Goal: Use online tool/utility

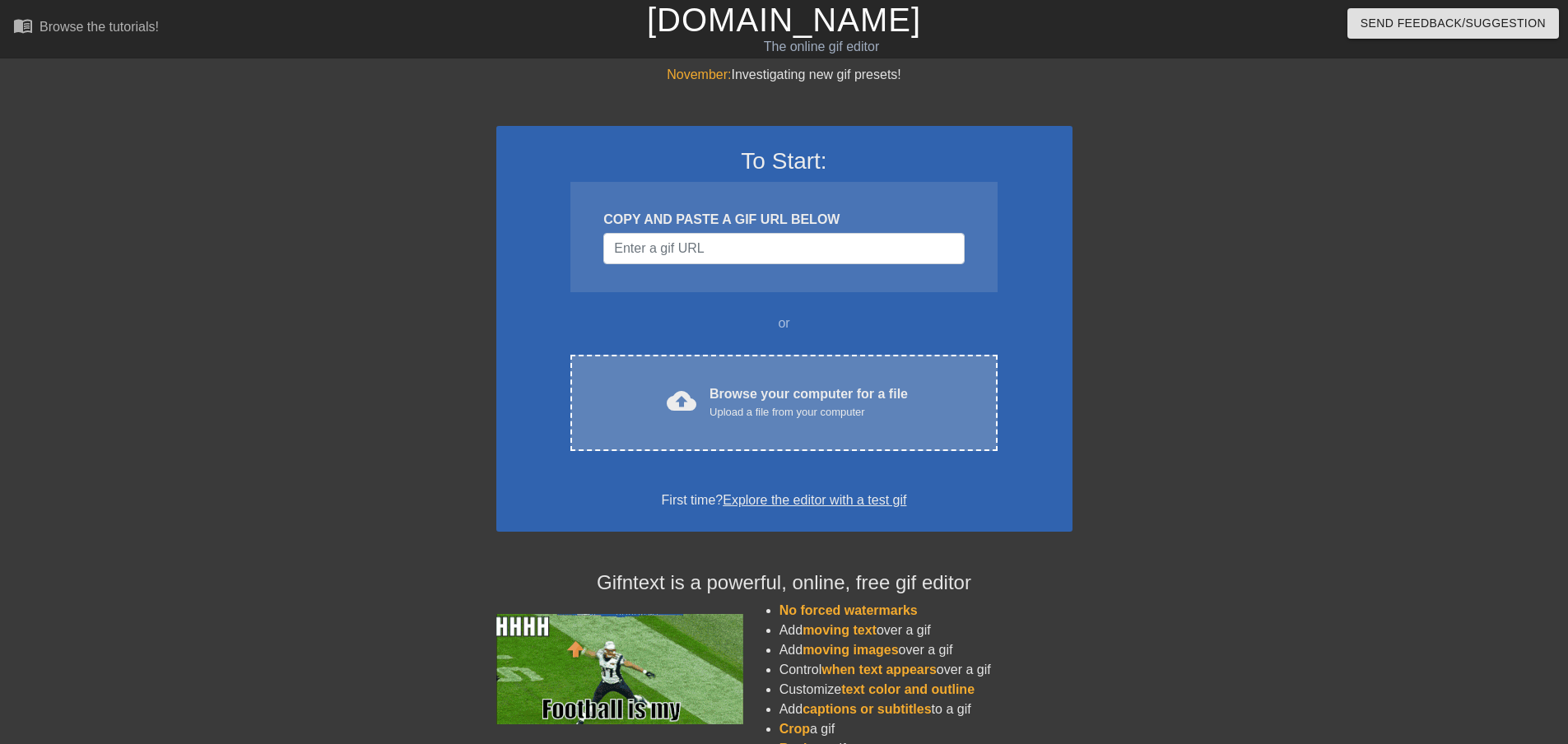
click at [694, 385] on div "cloud_upload Browse your computer for a file Upload a file from your computer" at bounding box center [784, 403] width 358 height 37
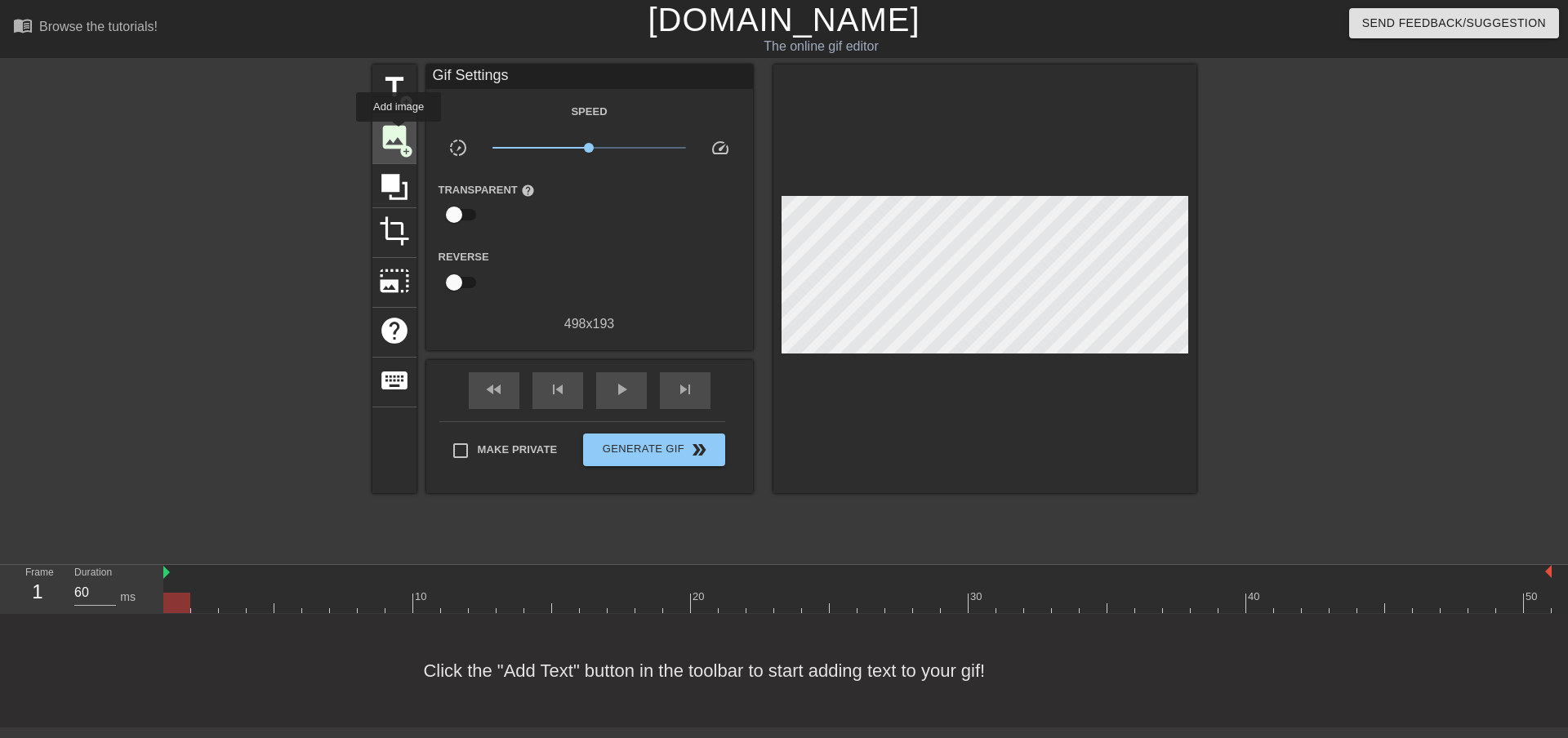
click at [398, 133] on span "image" at bounding box center [394, 137] width 31 height 31
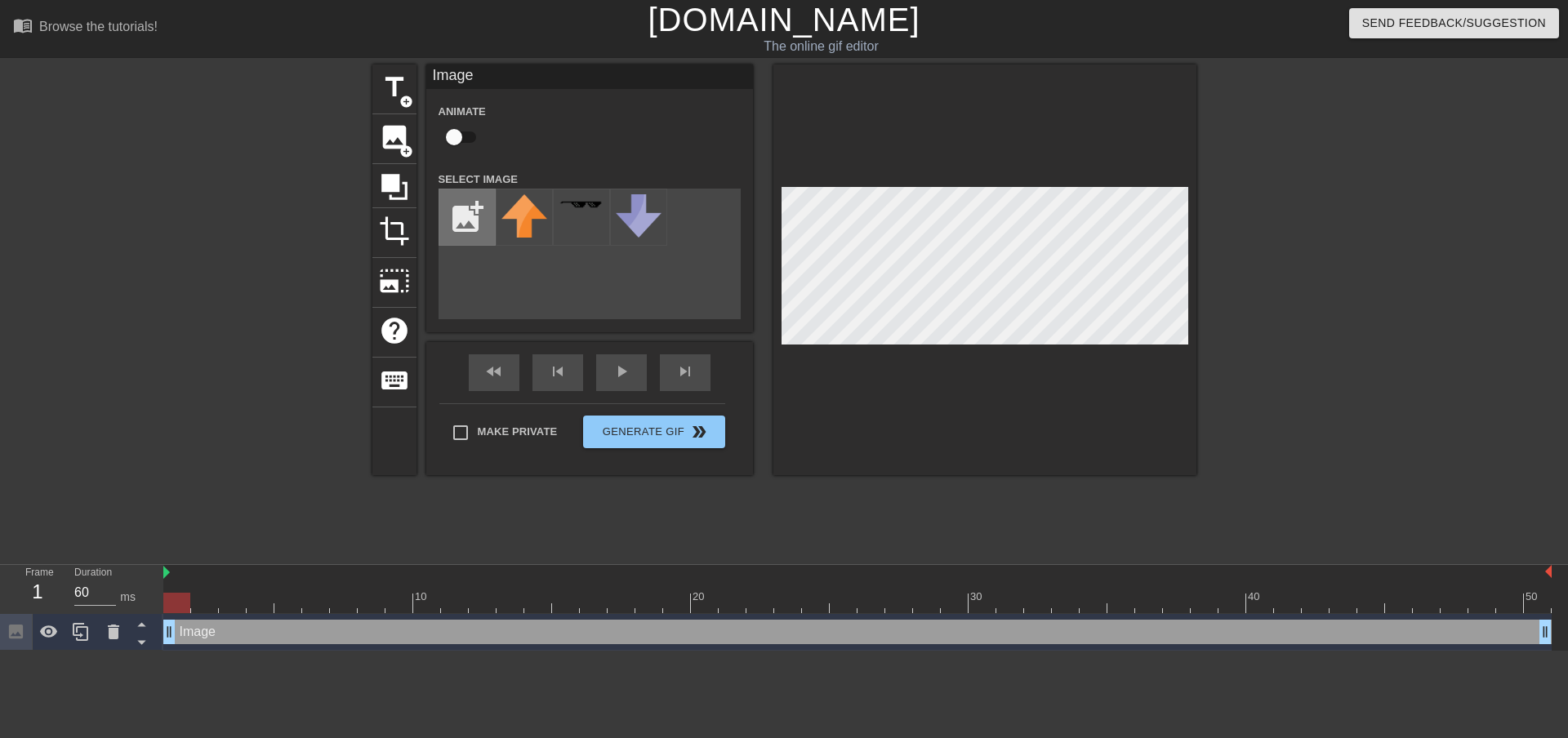
click at [471, 219] on input "file" at bounding box center [467, 217] width 55 height 55
type input "C:\fakepath\Me 1.png"
click at [526, 223] on img at bounding box center [524, 217] width 46 height 46
click at [469, 139] on input "checkbox" at bounding box center [454, 137] width 93 height 31
checkbox input "true"
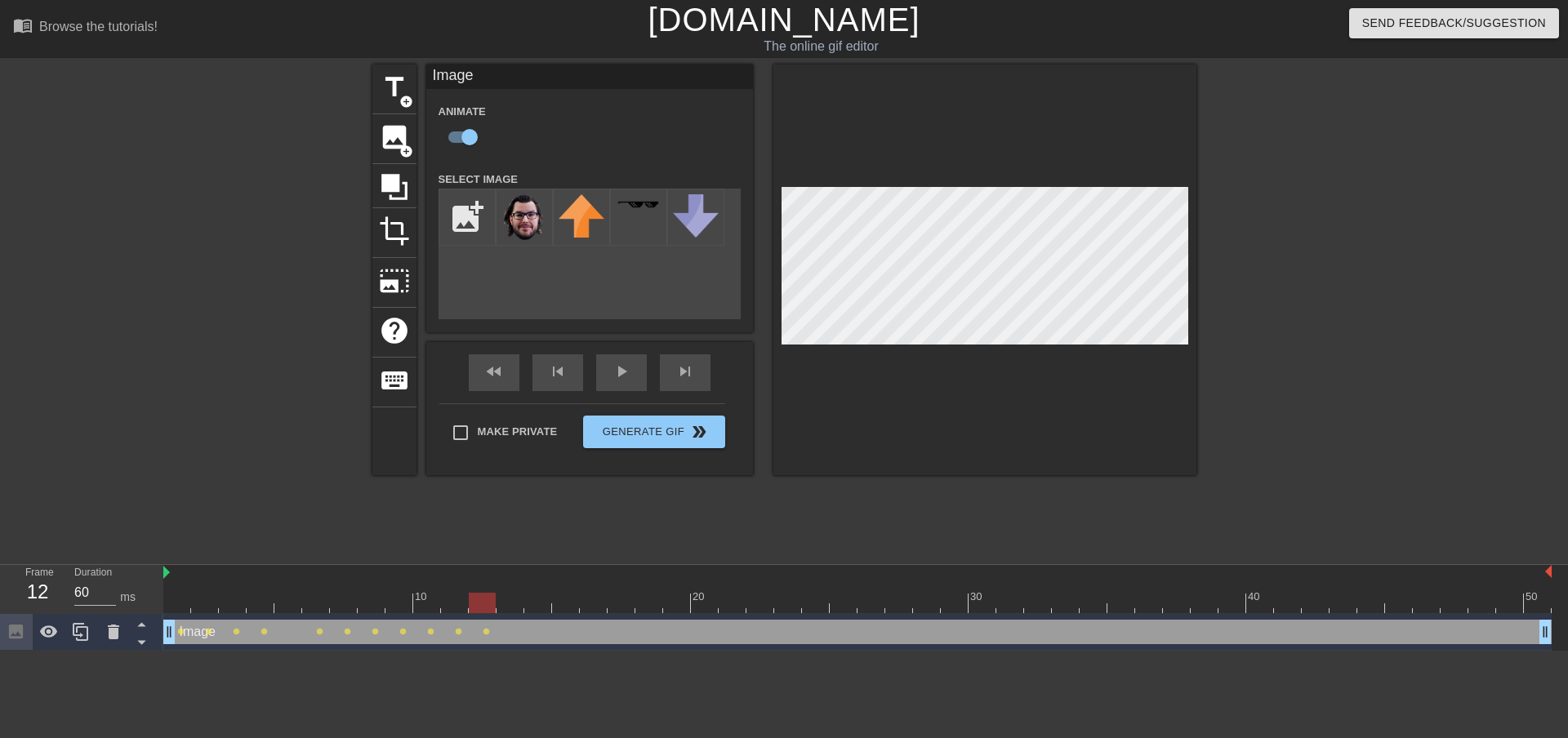
click at [1025, 183] on div at bounding box center [984, 270] width 423 height 411
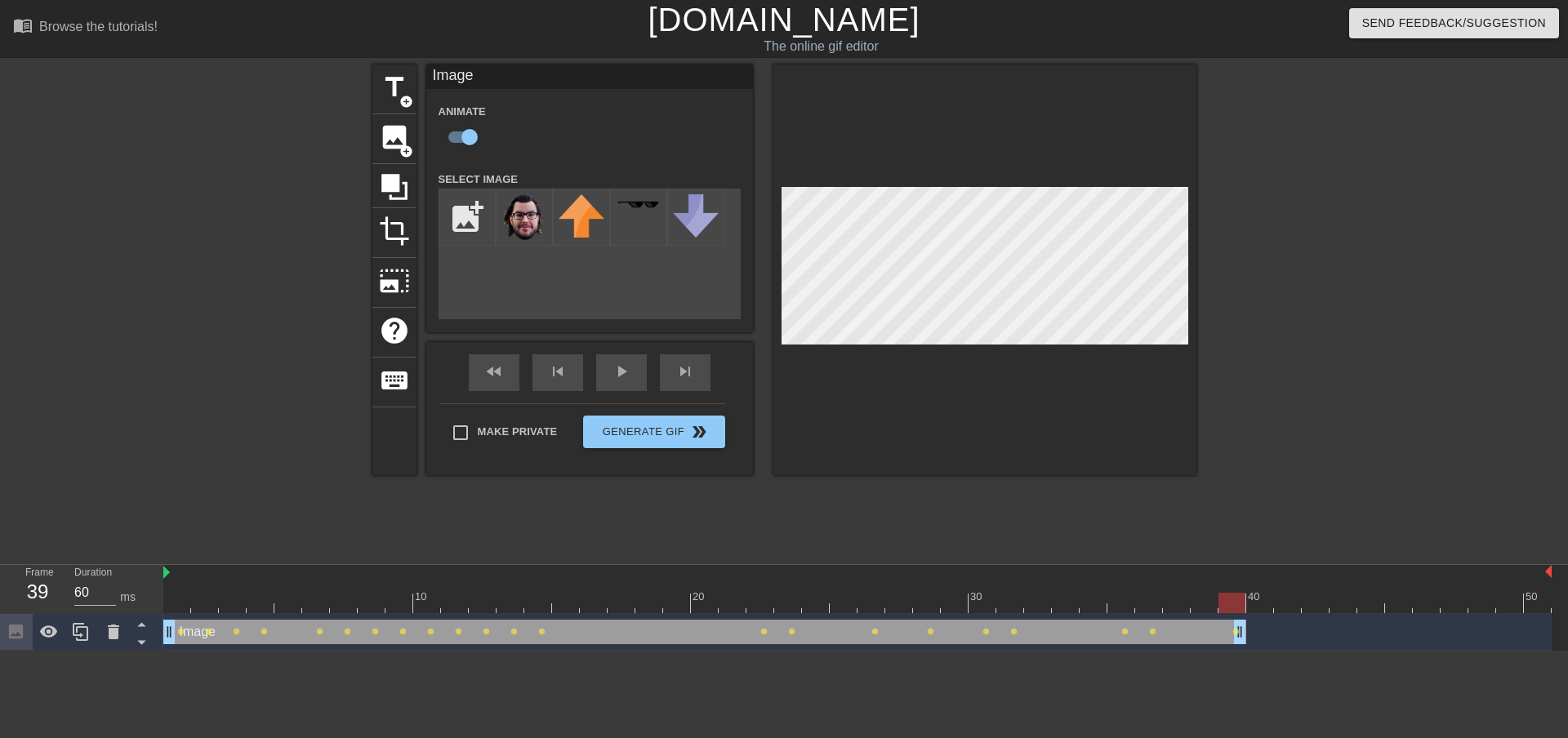
drag, startPoint x: 1542, startPoint y: 630, endPoint x: 1247, endPoint y: 620, distance: 295.2
click at [1247, 620] on div "Image drag_handle drag_handle lens lens lens lens lens lens lens lens lens lens…" at bounding box center [857, 631] width 1388 height 24
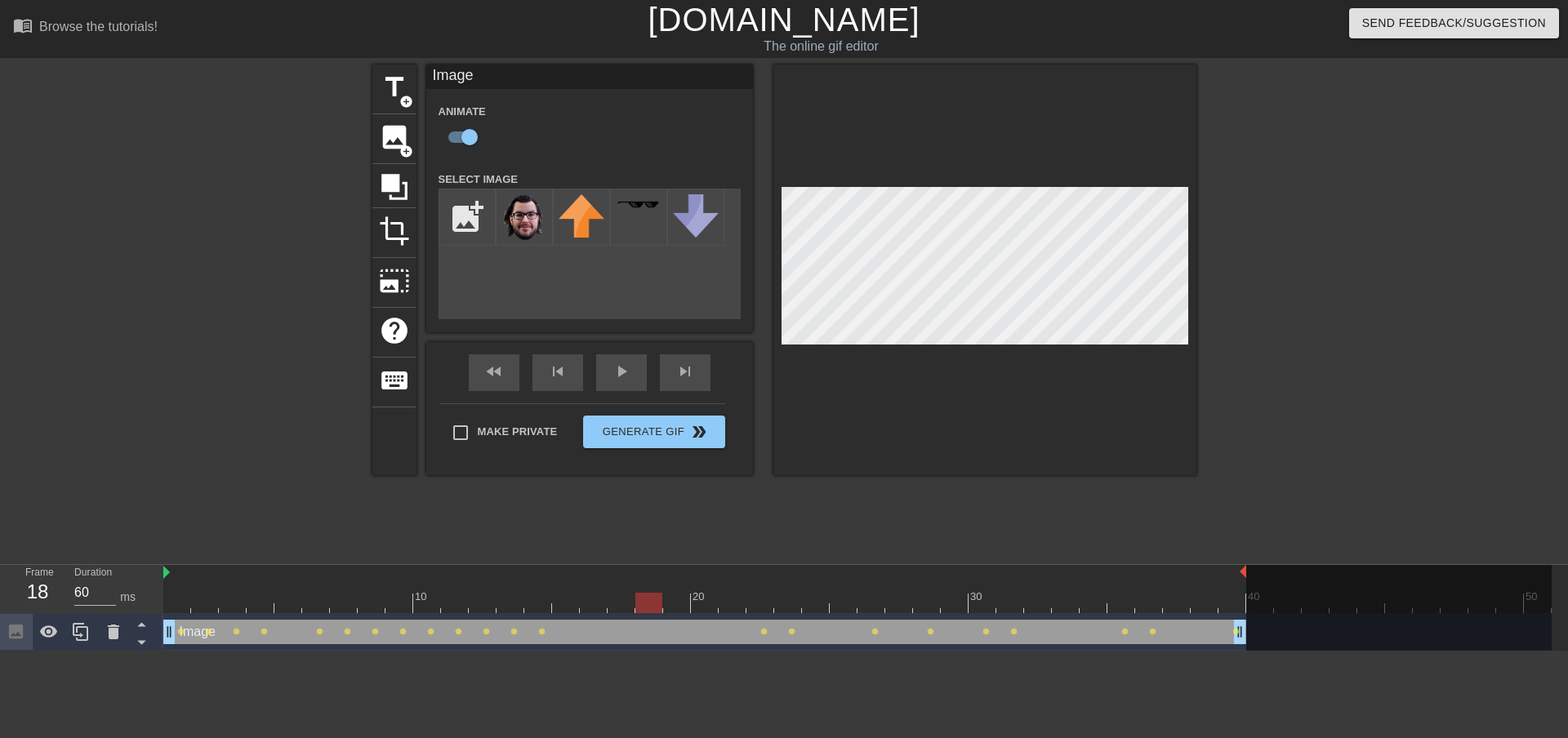
drag, startPoint x: 1548, startPoint y: 571, endPoint x: 1237, endPoint y: 571, distance: 311.0
click at [399, 89] on span "title" at bounding box center [394, 87] width 31 height 31
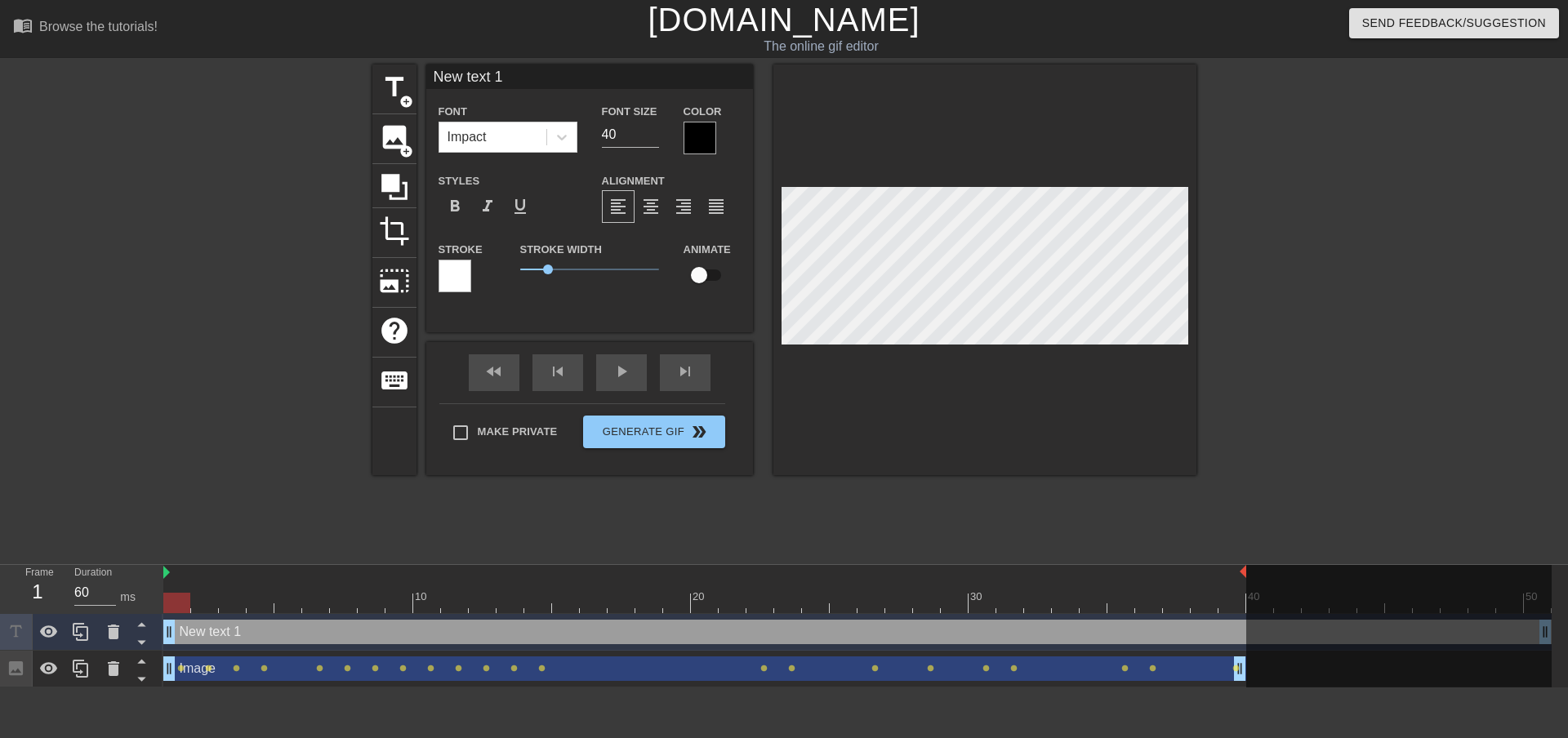
drag, startPoint x: 559, startPoint y: 635, endPoint x: 29, endPoint y: 611, distance: 530.5
click at [23, 618] on div "Frame 1 Duration 60 ms 10 20 30 40 50 New text 1 drag_handle drag_handle Image …" at bounding box center [784, 626] width 1568 height 122
drag, startPoint x: 177, startPoint y: 600, endPoint x: 137, endPoint y: 600, distance: 40.0
click at [135, 605] on div "Frame 1 Duration 60 ms 10 20 30 40 50 New text 1 drag_handle drag_handle Image …" at bounding box center [784, 626] width 1568 height 122
drag, startPoint x: 545, startPoint y: 78, endPoint x: 376, endPoint y: 75, distance: 169.0
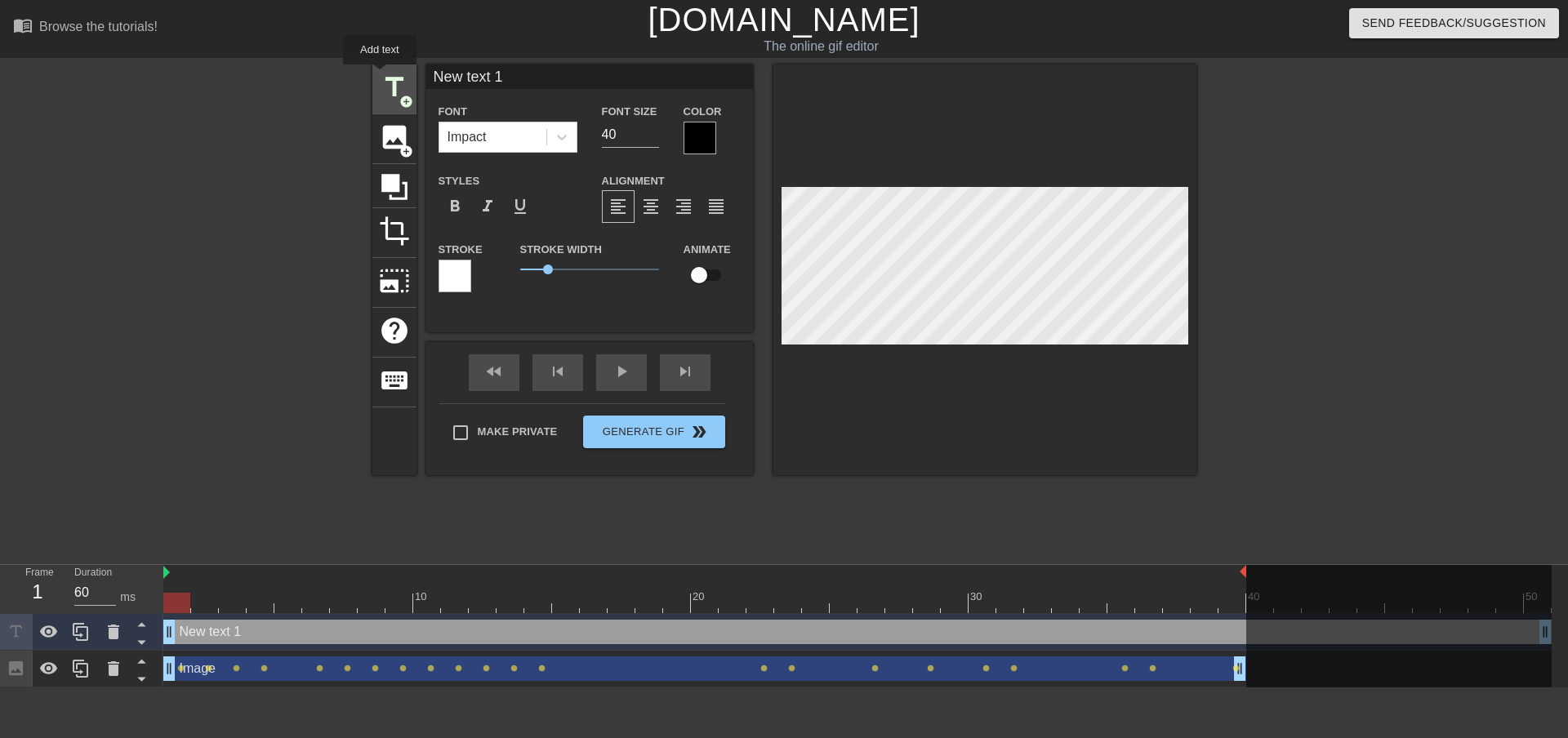
click at [377, 75] on div "title add_circle image add_circle crop photo_size_select_large help keyboard Ne…" at bounding box center [784, 270] width 824 height 411
type input "A good 318506"
click at [710, 136] on div at bounding box center [699, 138] width 33 height 33
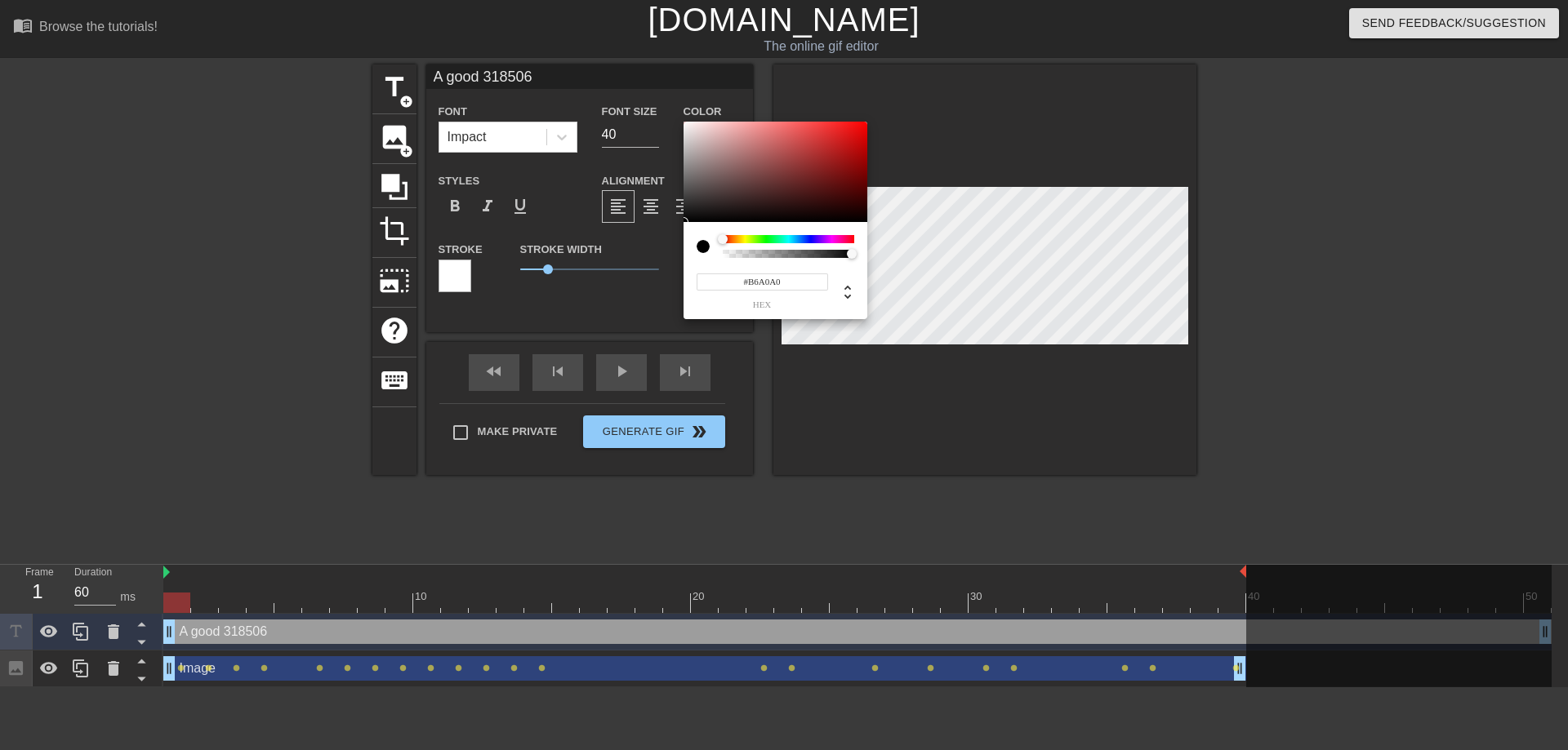
type input "#FFFFFF"
drag, startPoint x: 709, startPoint y: 156, endPoint x: 831, endPoint y: 147, distance: 122.3
click at [645, 78] on div "#FFFFFF hex" at bounding box center [784, 375] width 1568 height 750
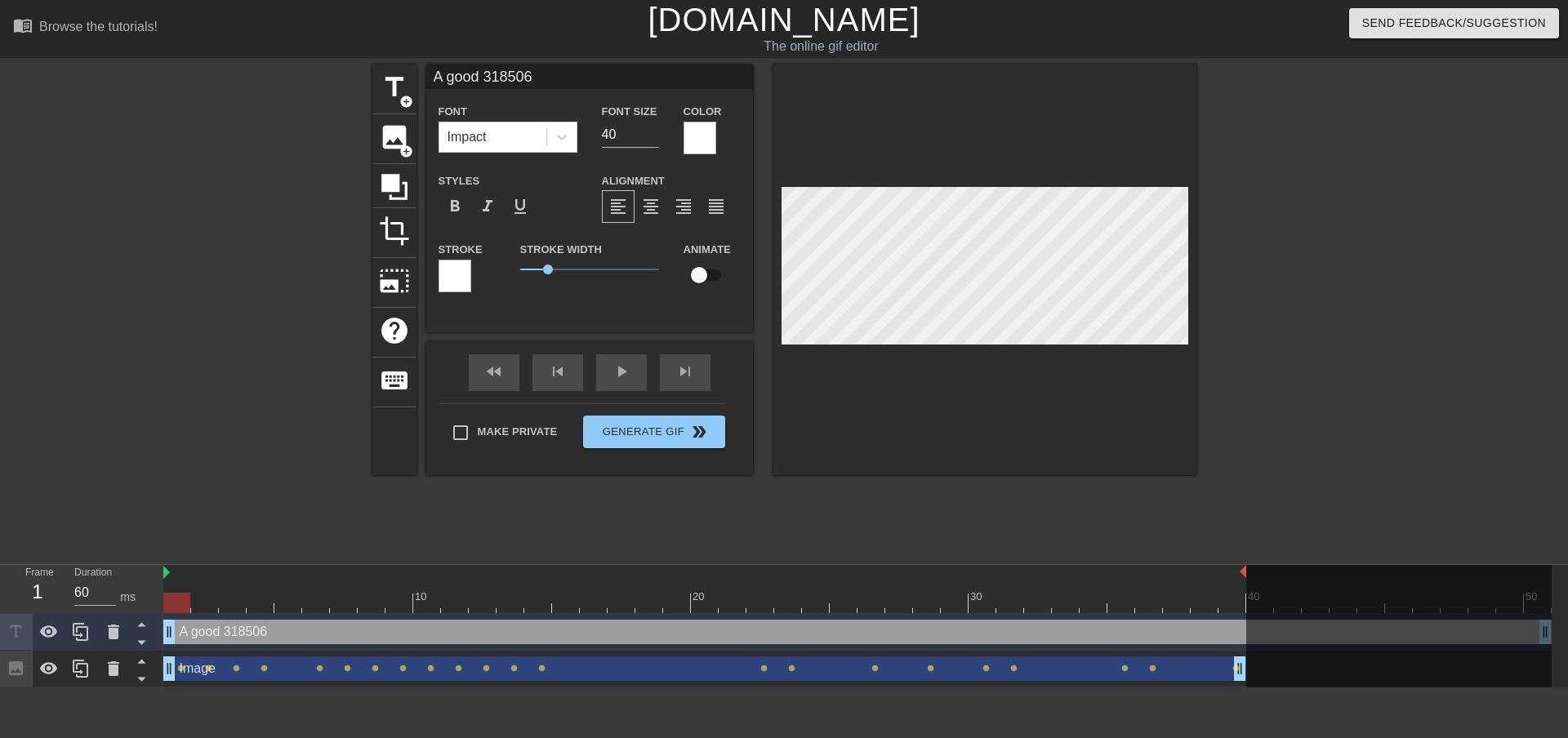
click at [465, 274] on div at bounding box center [454, 276] width 33 height 33
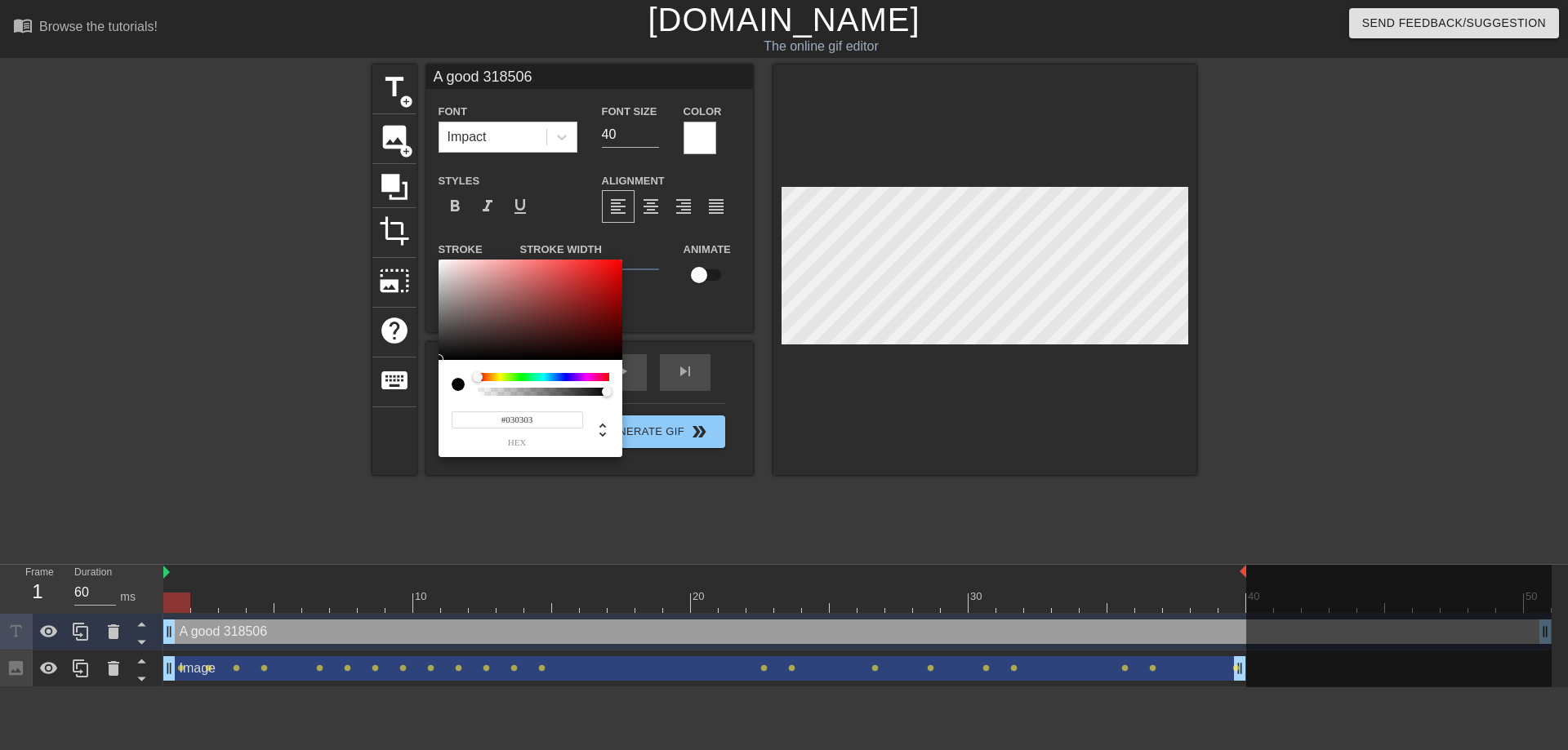
type input "#000000"
drag, startPoint x: 471, startPoint y: 284, endPoint x: 551, endPoint y: 331, distance: 92.8
click at [390, 373] on div "#000000 hex" at bounding box center [784, 375] width 1568 height 750
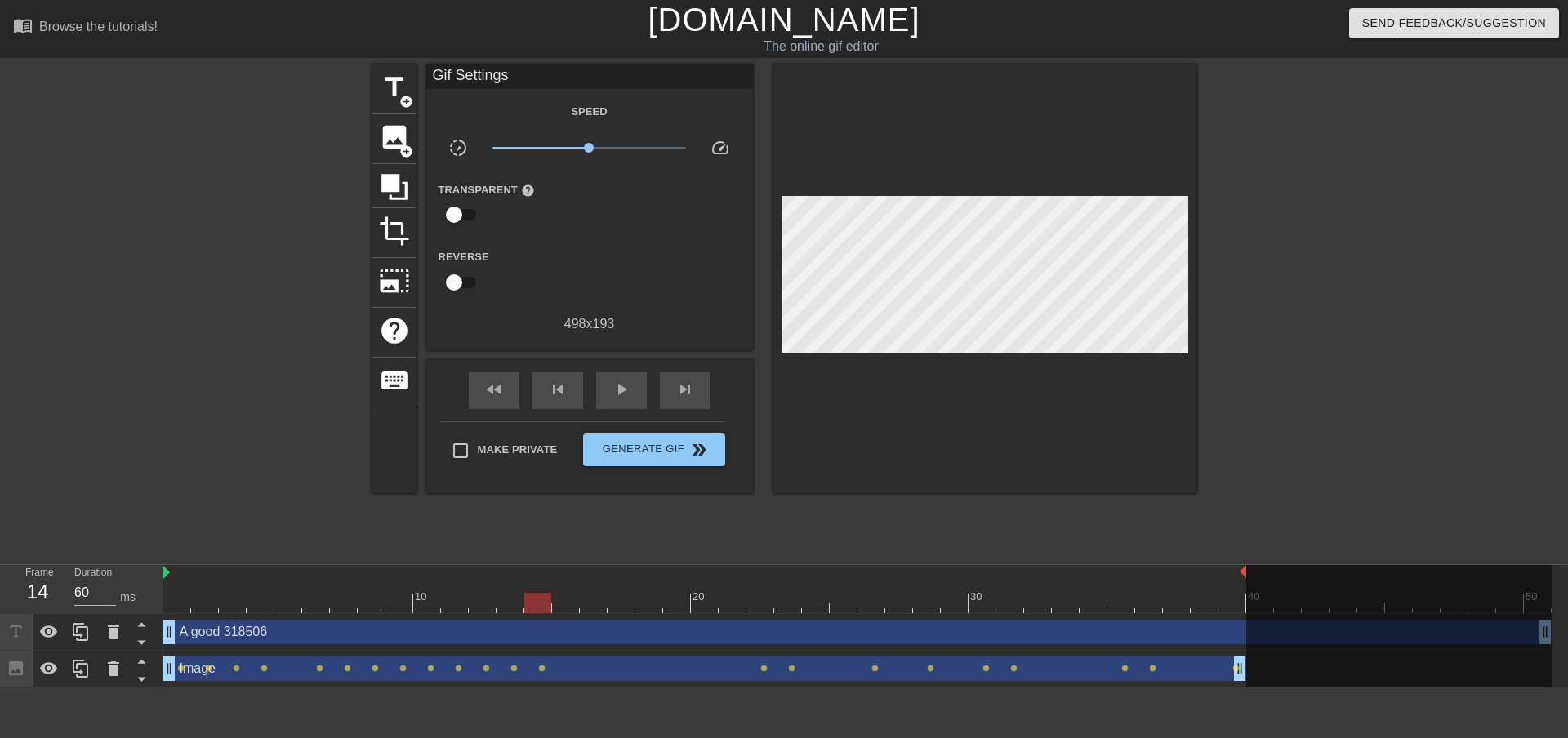
drag, startPoint x: 273, startPoint y: 607, endPoint x: 525, endPoint y: 599, distance: 252.1
click at [525, 599] on div at bounding box center [537, 603] width 27 height 20
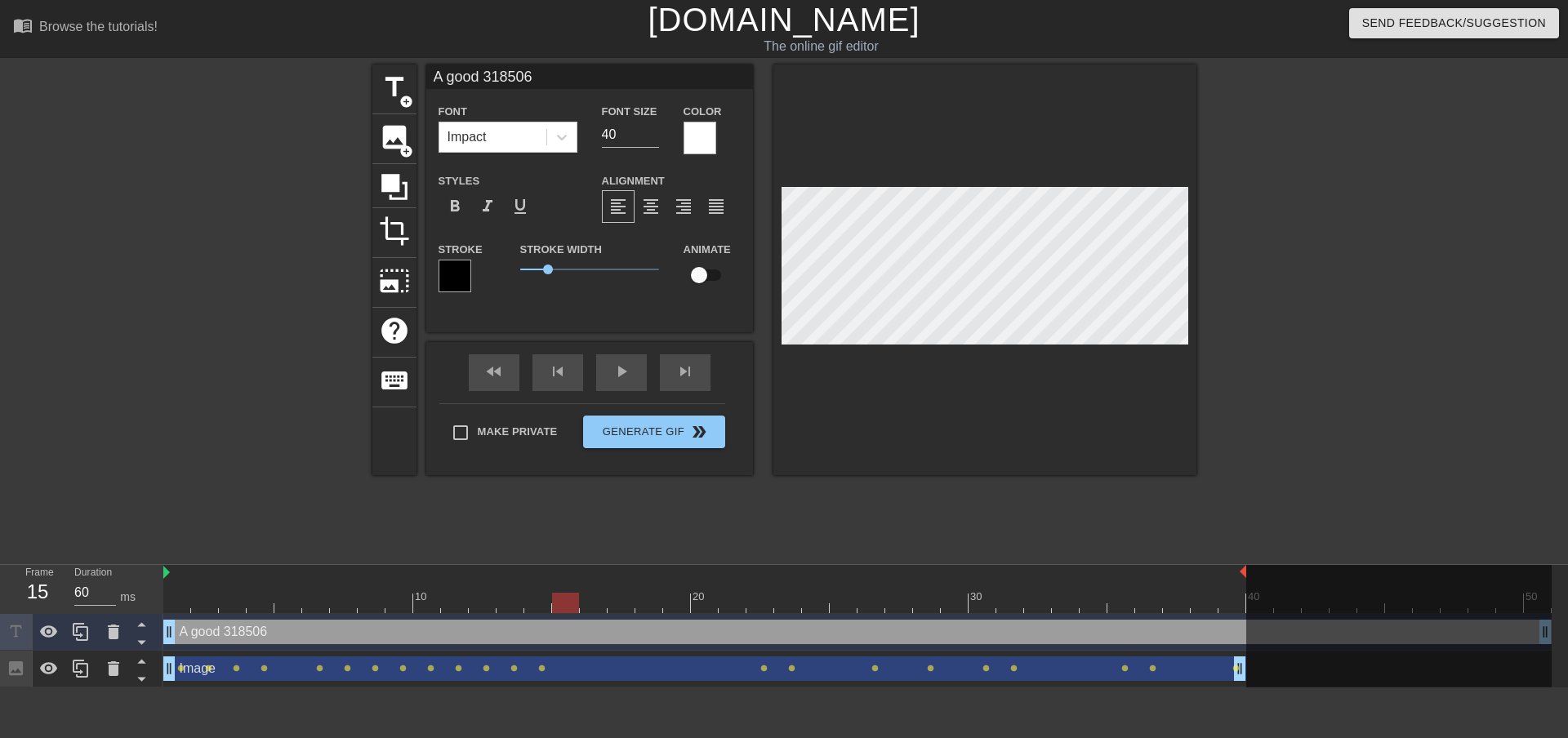
drag, startPoint x: 709, startPoint y: 278, endPoint x: 737, endPoint y: 271, distance: 28.9
click at [708, 278] on input "checkbox" at bounding box center [698, 275] width 93 height 31
checkbox input "true"
click at [651, 598] on div at bounding box center [857, 603] width 1388 height 20
click at [174, 590] on div at bounding box center [177, 591] width 28 height 20
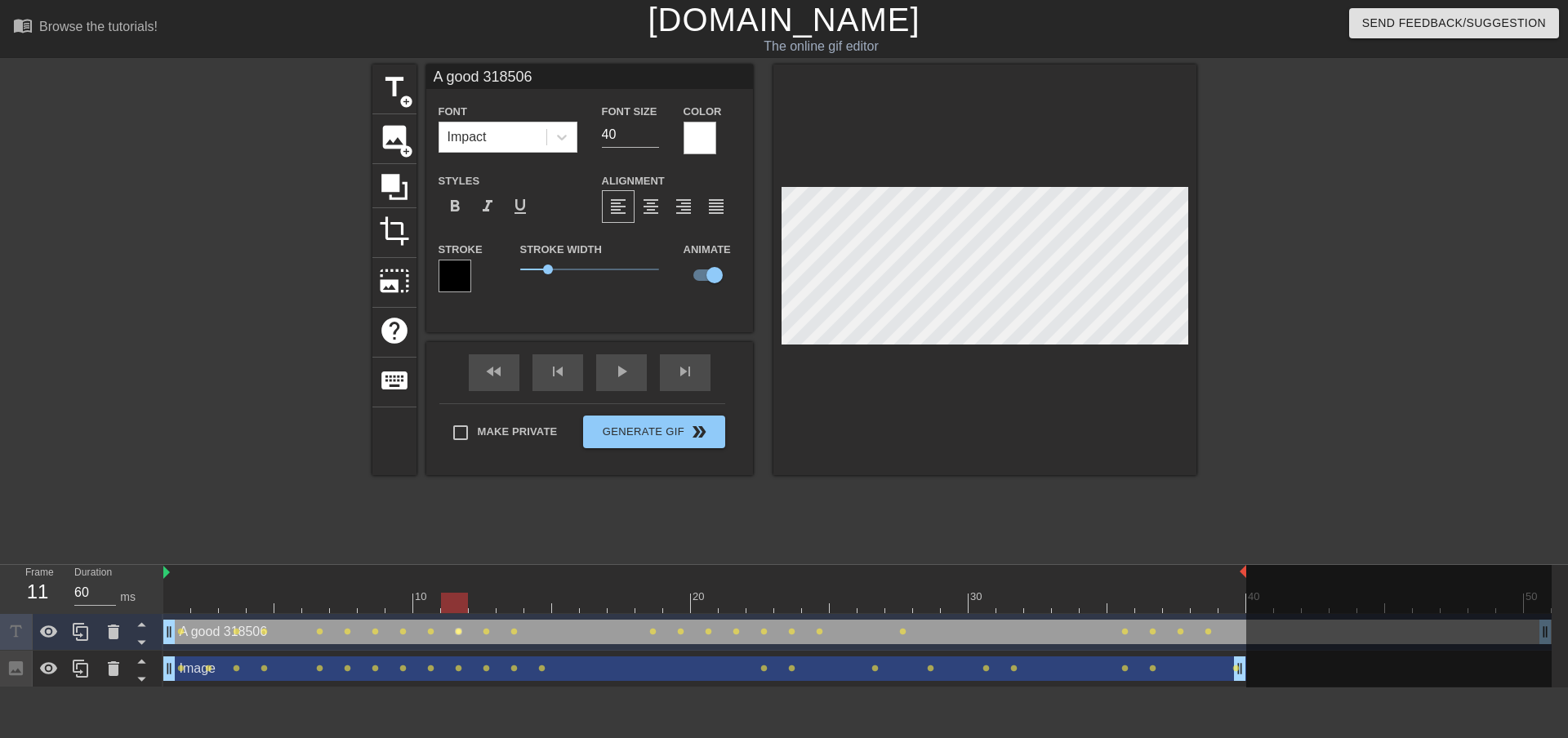
click at [461, 631] on span "lens" at bounding box center [458, 631] width 8 height 8
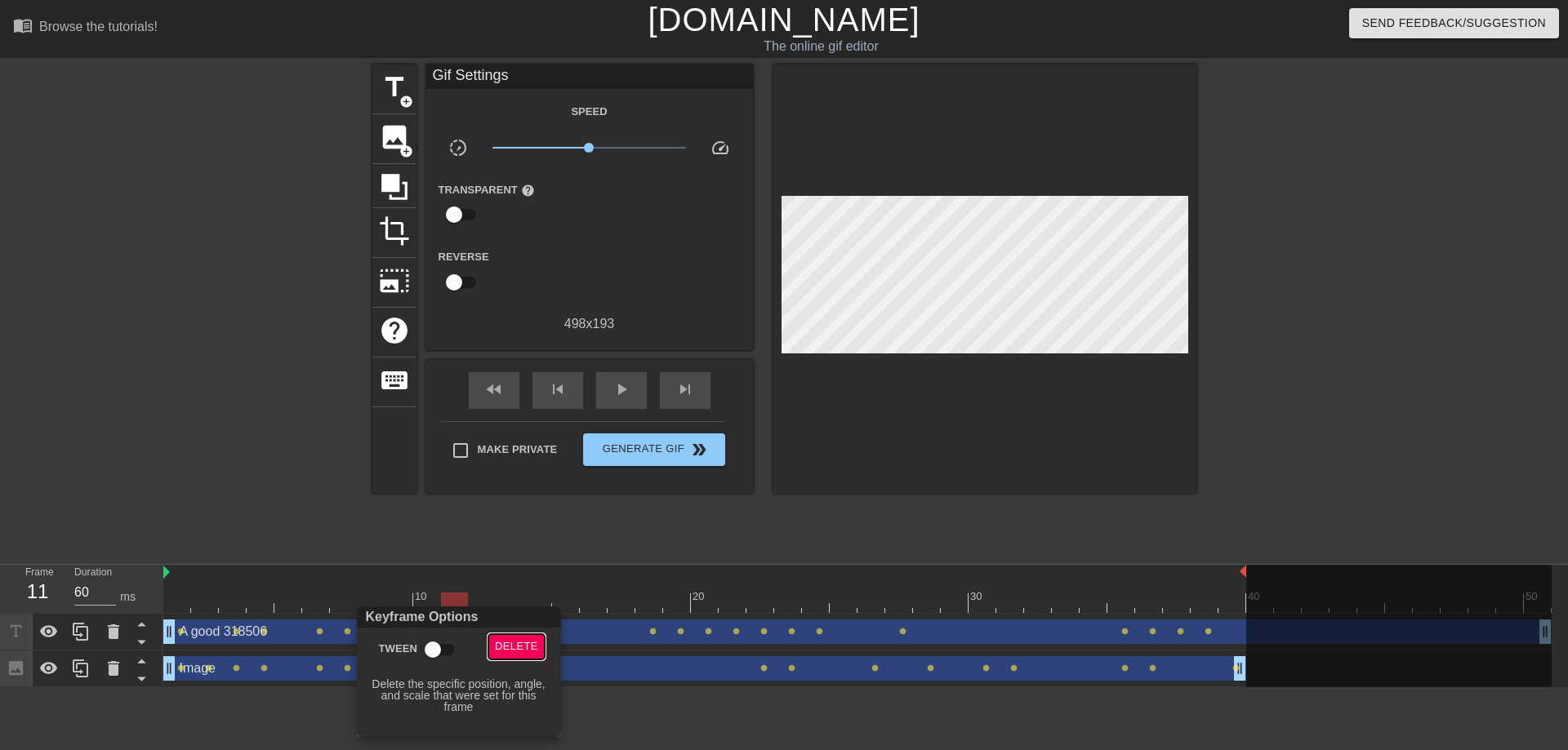
drag, startPoint x: 518, startPoint y: 657, endPoint x: 510, endPoint y: 647, distance: 12.8
click at [517, 653] on button "Delete" at bounding box center [516, 647] width 56 height 25
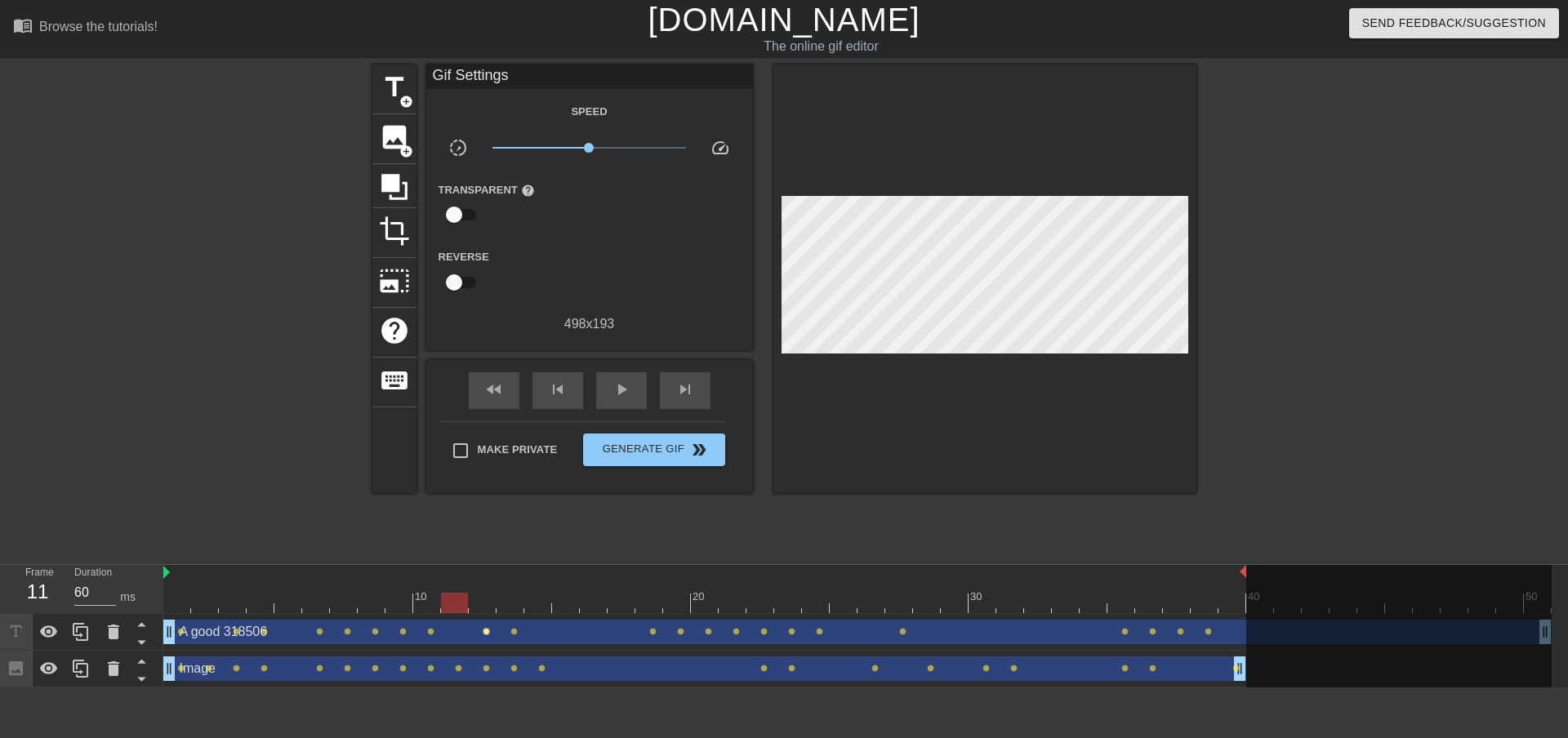
click at [485, 631] on span "lens" at bounding box center [486, 631] width 8 height 8
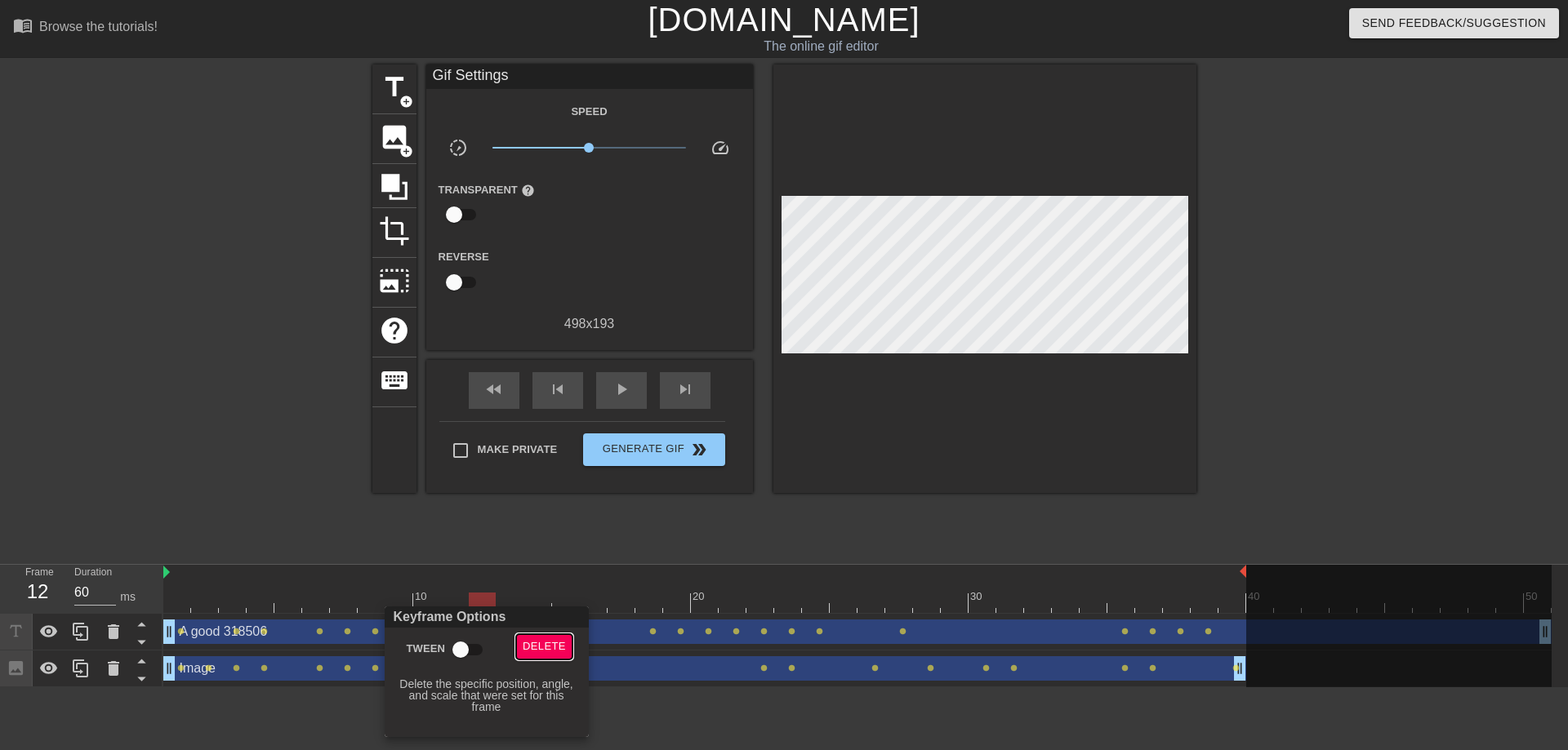
drag, startPoint x: 545, startPoint y: 639, endPoint x: 517, endPoint y: 632, distance: 28.9
click at [544, 639] on span "Delete" at bounding box center [544, 647] width 44 height 18
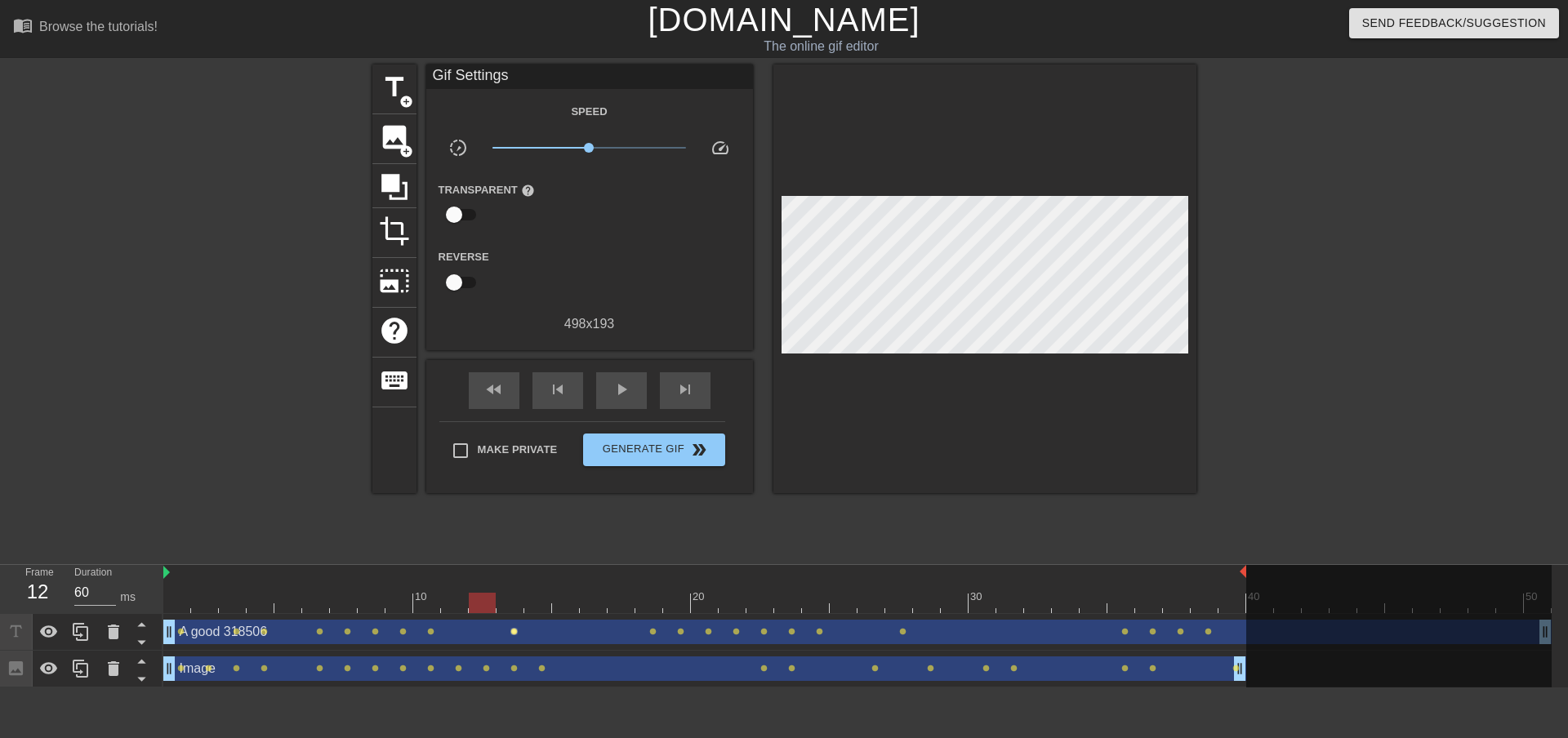
click at [512, 630] on span "lens" at bounding box center [514, 631] width 8 height 8
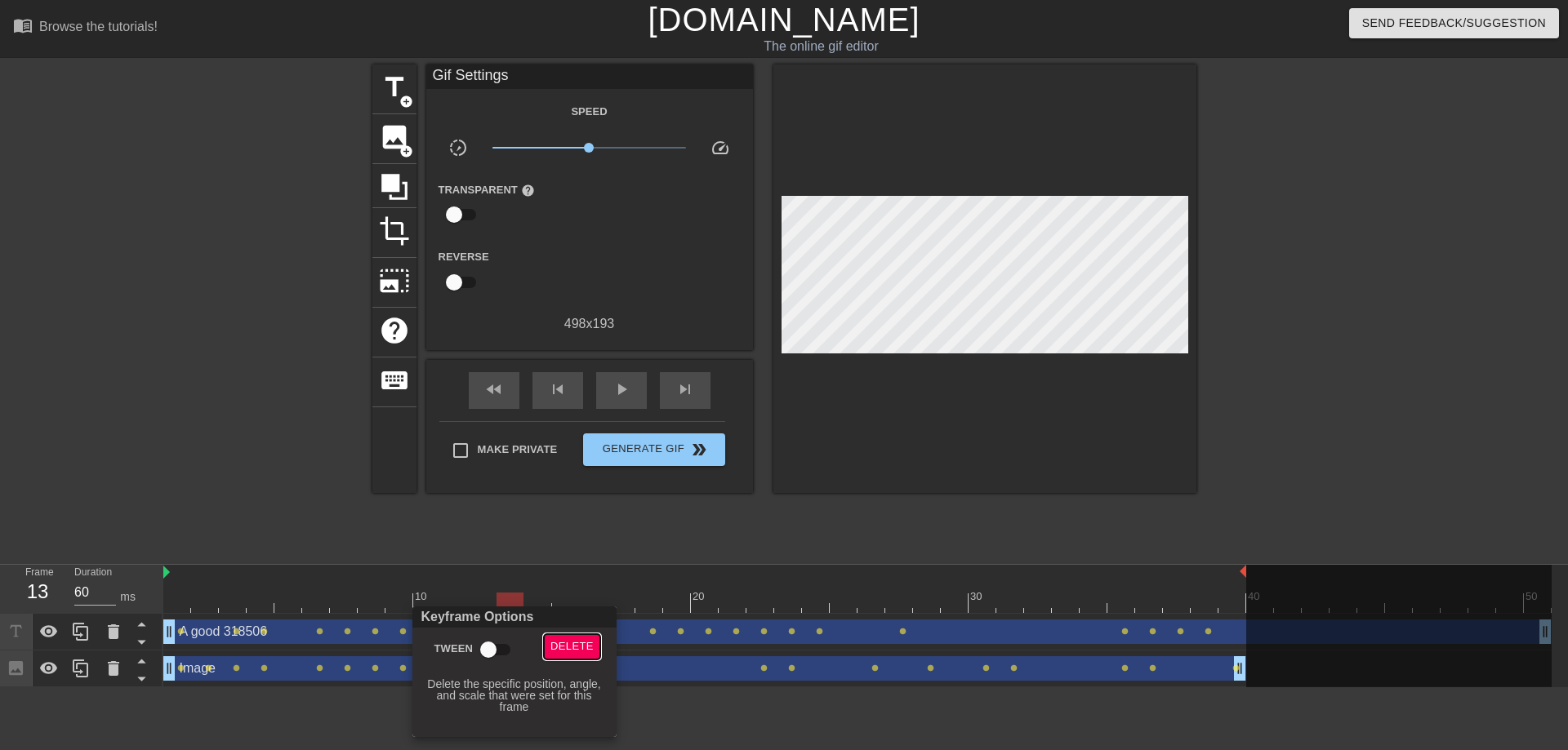
click at [560, 643] on span "Delete" at bounding box center [572, 647] width 44 height 18
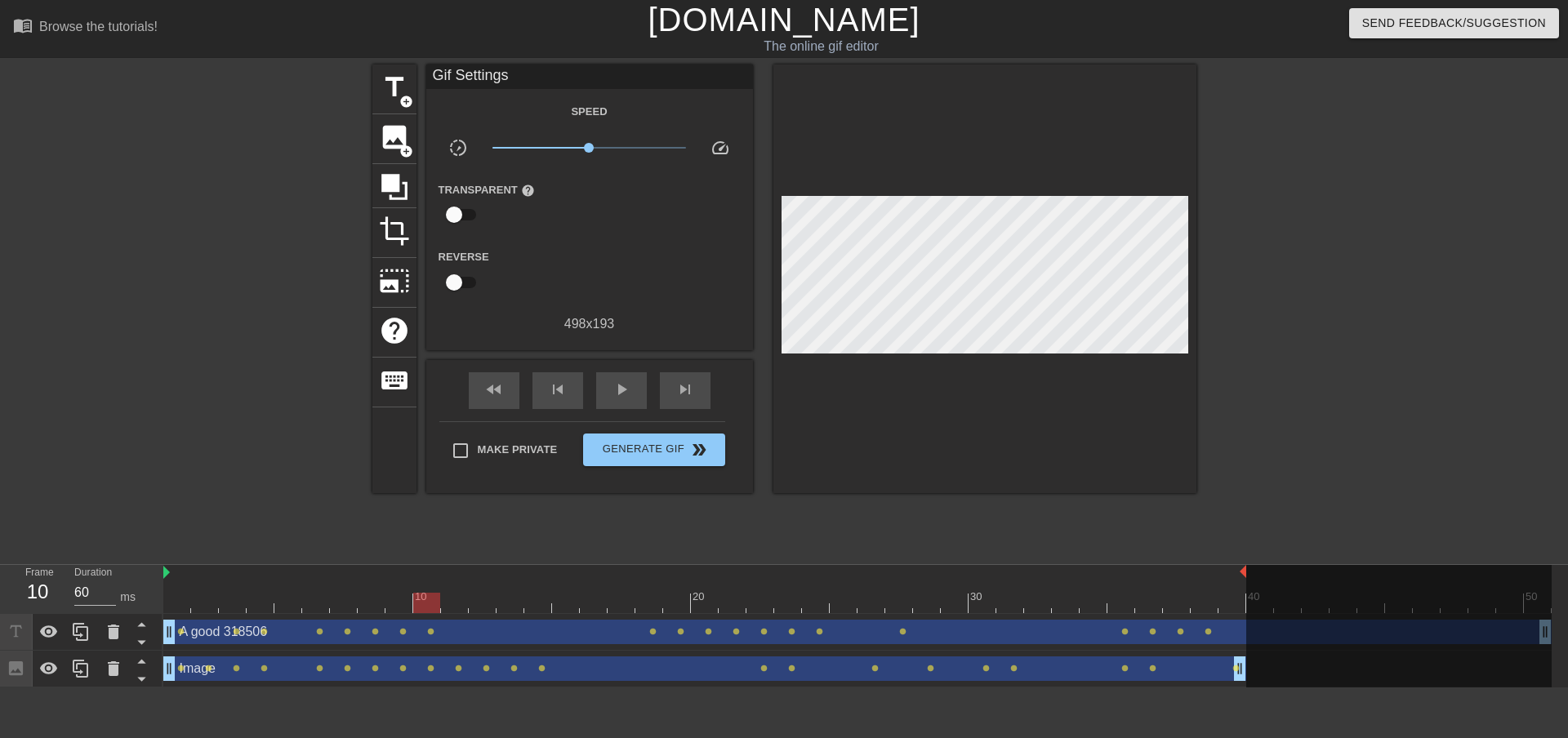
click at [418, 602] on div at bounding box center [857, 603] width 1388 height 20
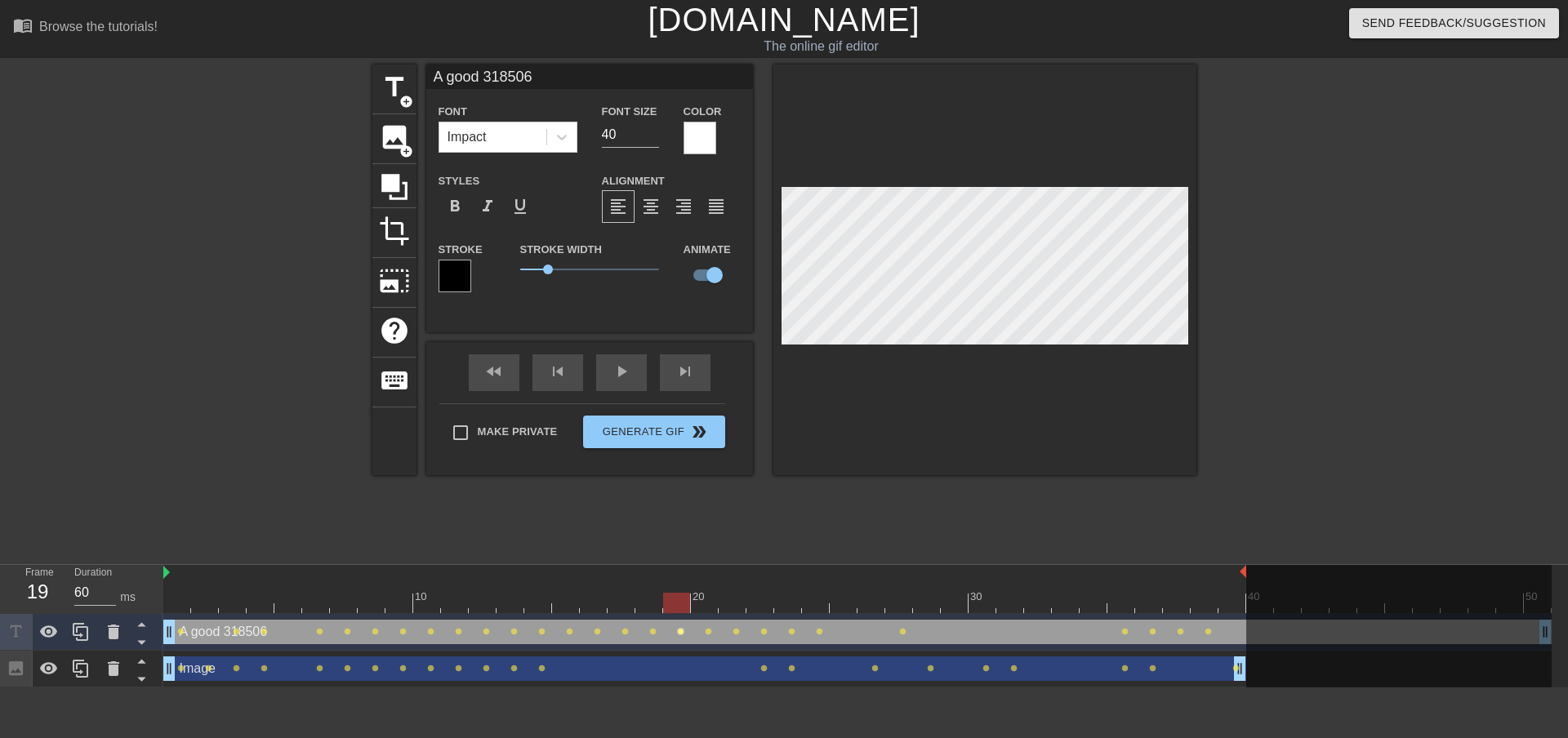
click at [683, 635] on span "lens" at bounding box center [680, 631] width 8 height 8
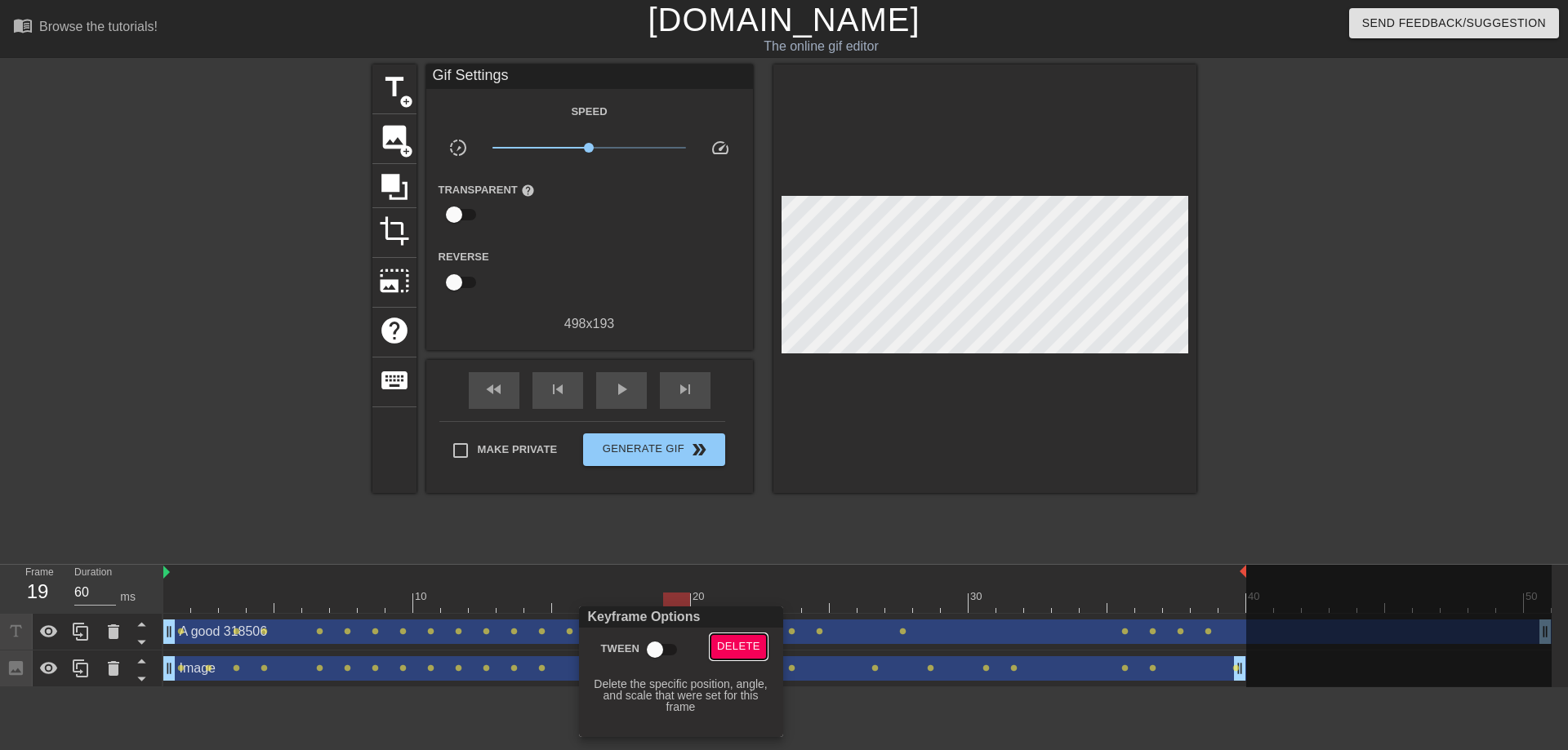
click at [729, 639] on span "Delete" at bounding box center [739, 647] width 44 height 18
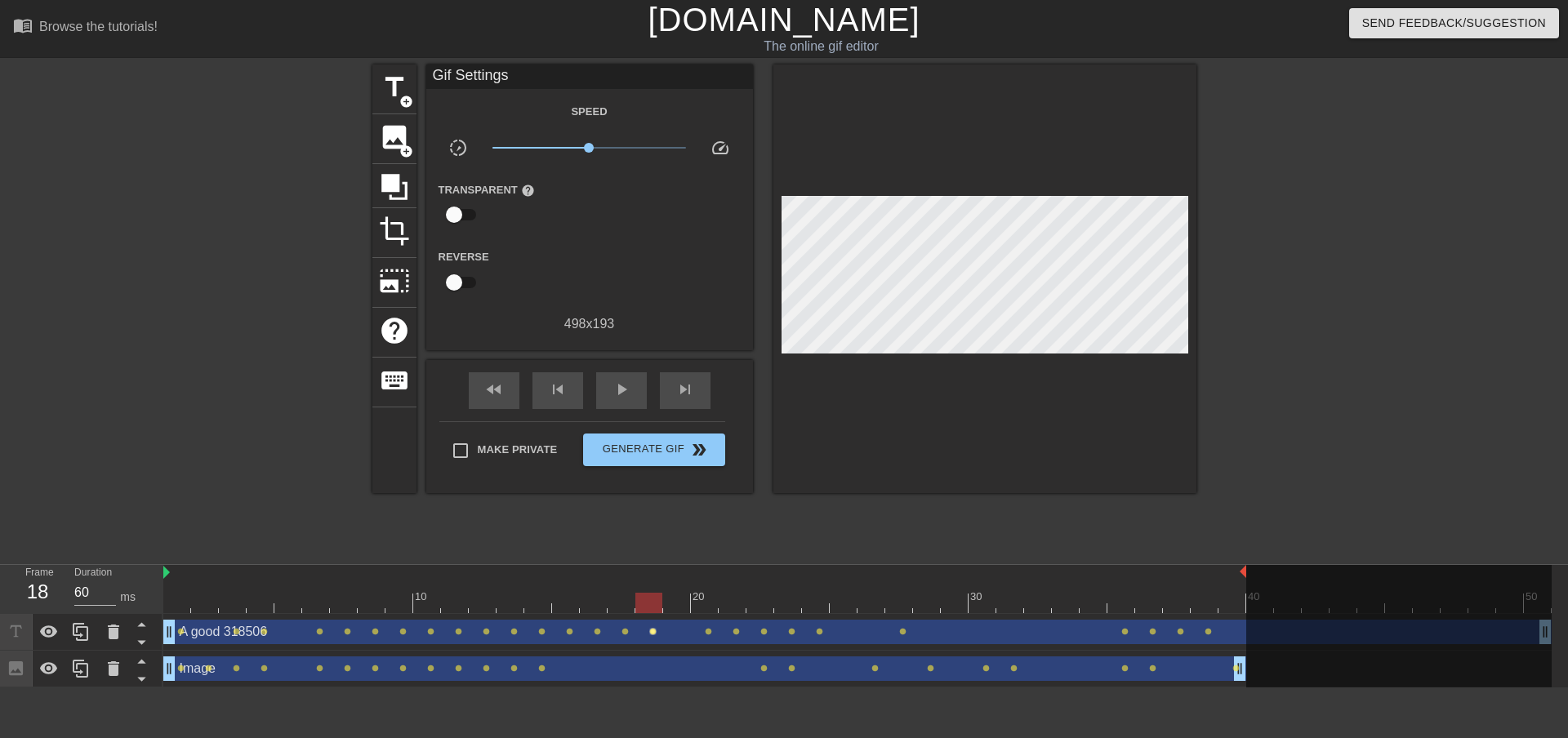
click at [651, 631] on span "lens" at bounding box center [652, 631] width 8 height 8
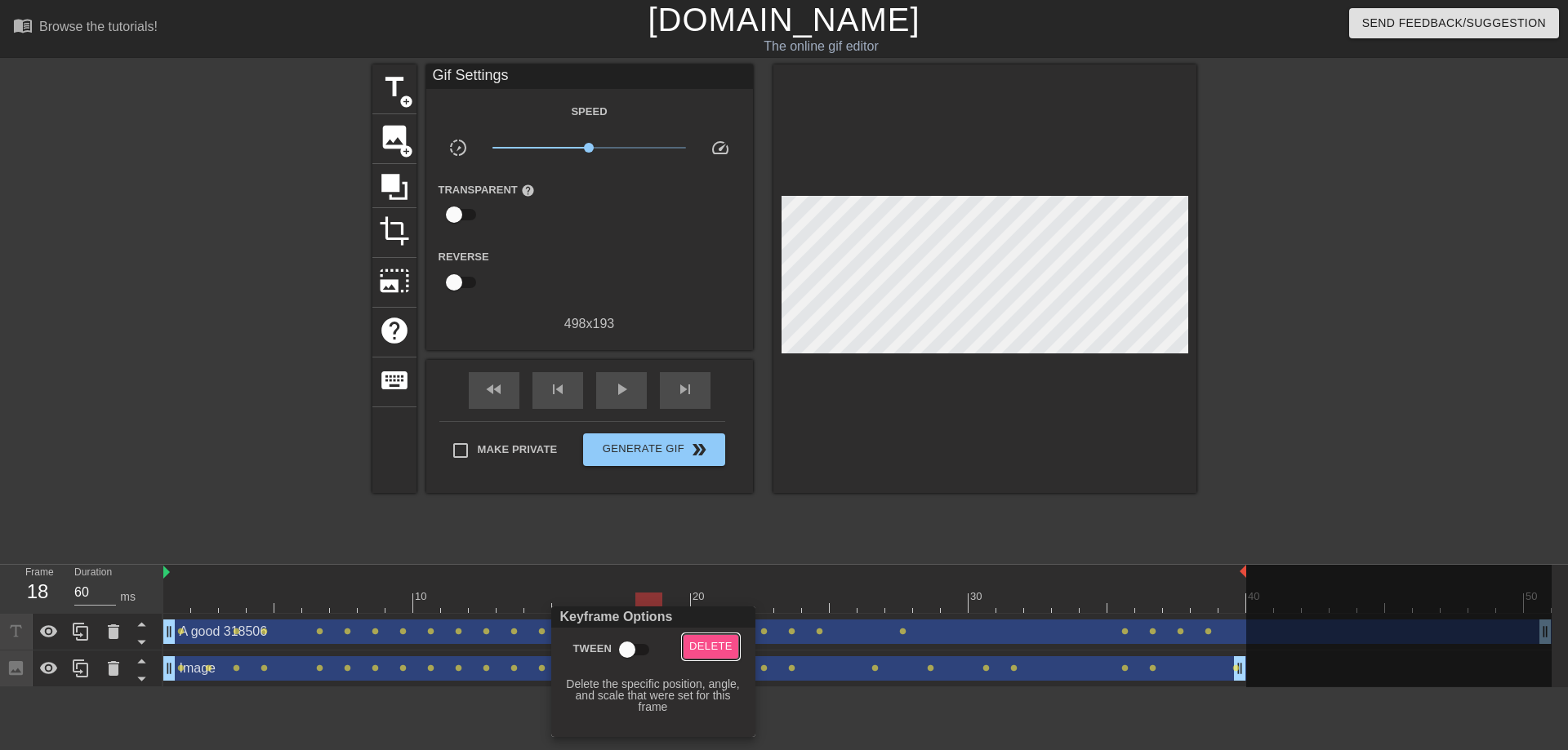
click at [701, 642] on span "Delete" at bounding box center [711, 647] width 44 height 18
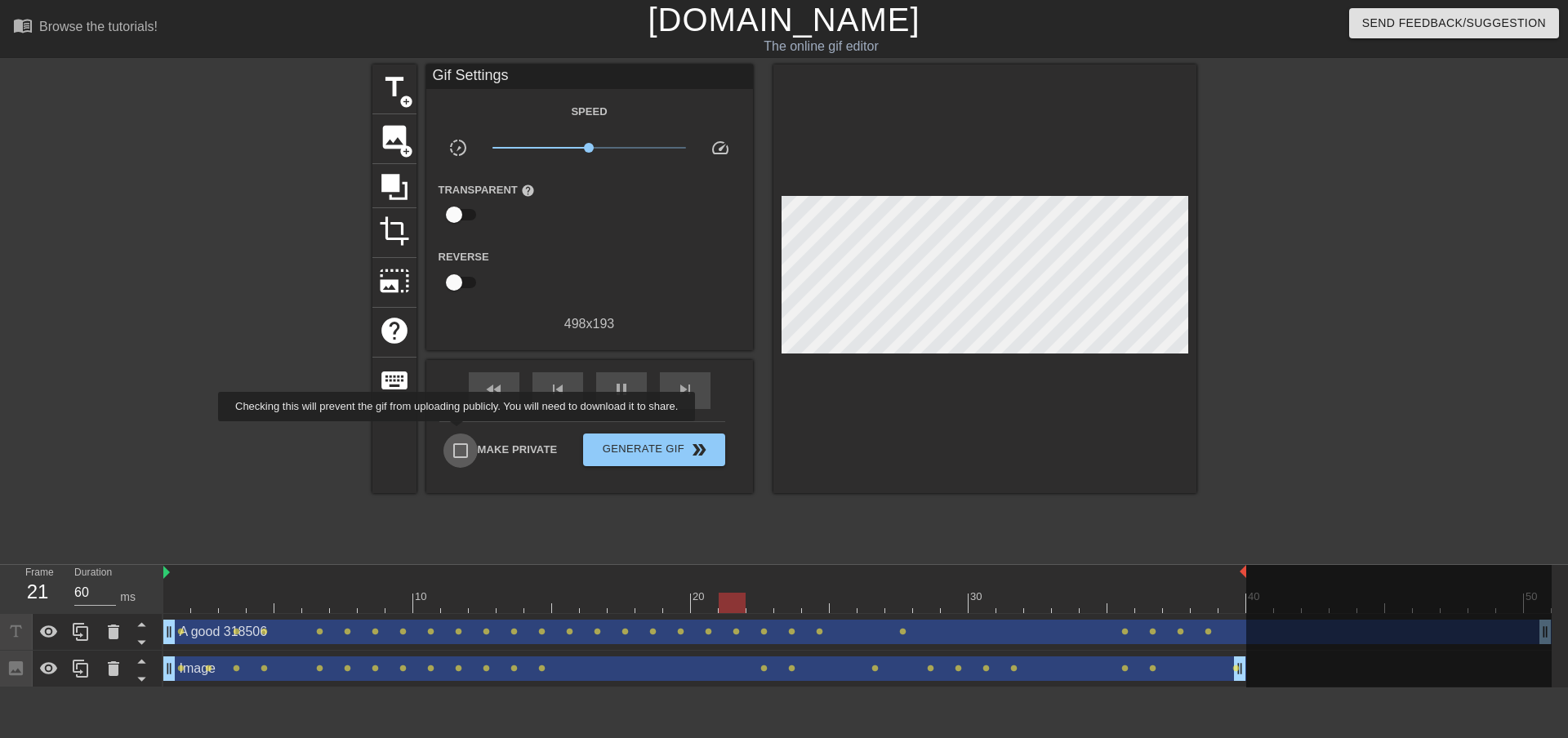
click at [459, 434] on input "Make Private" at bounding box center [460, 450] width 34 height 34
checkbox input "true"
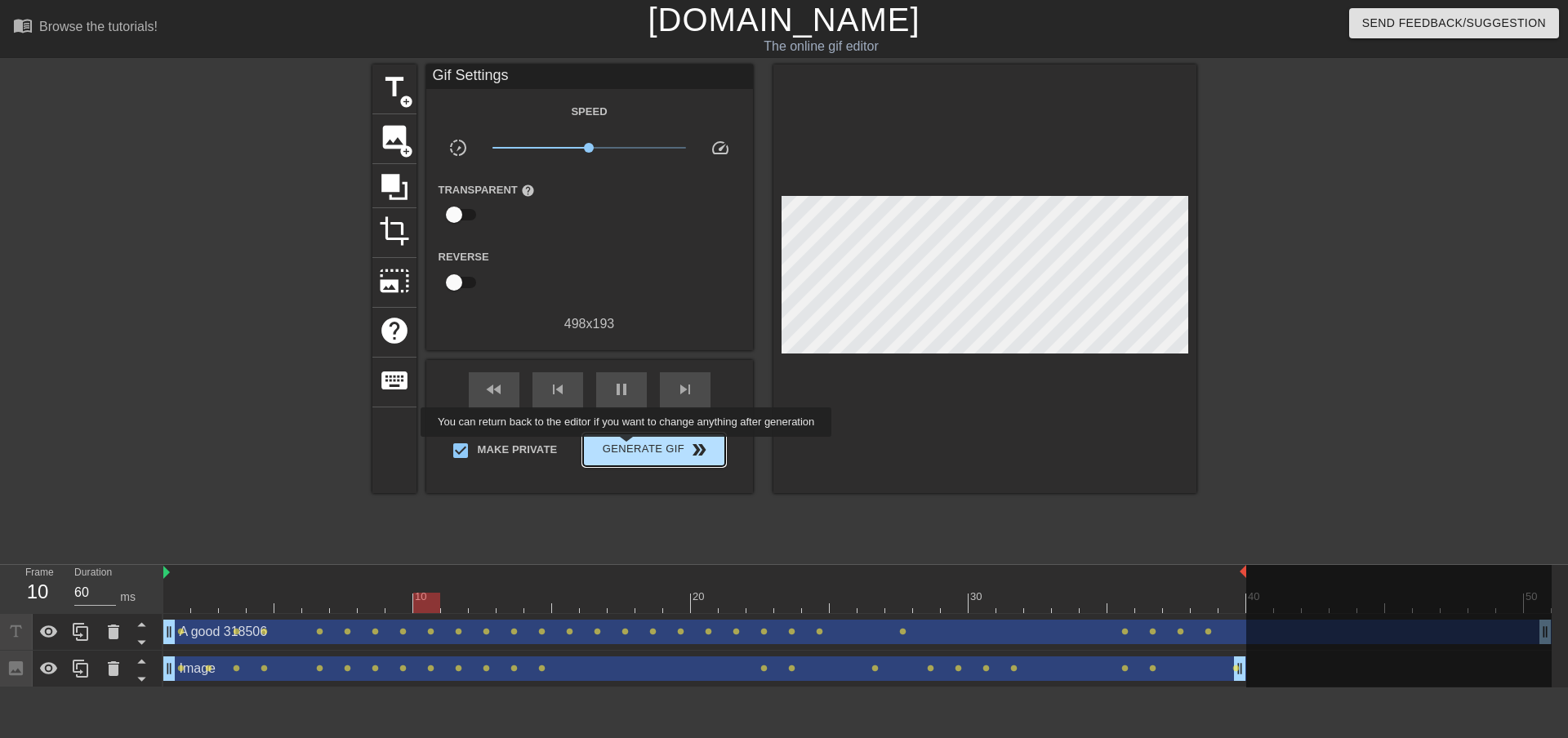
click at [628, 449] on span "Generate Gif double_arrow" at bounding box center [653, 450] width 128 height 19
